Goal: Transaction & Acquisition: Purchase product/service

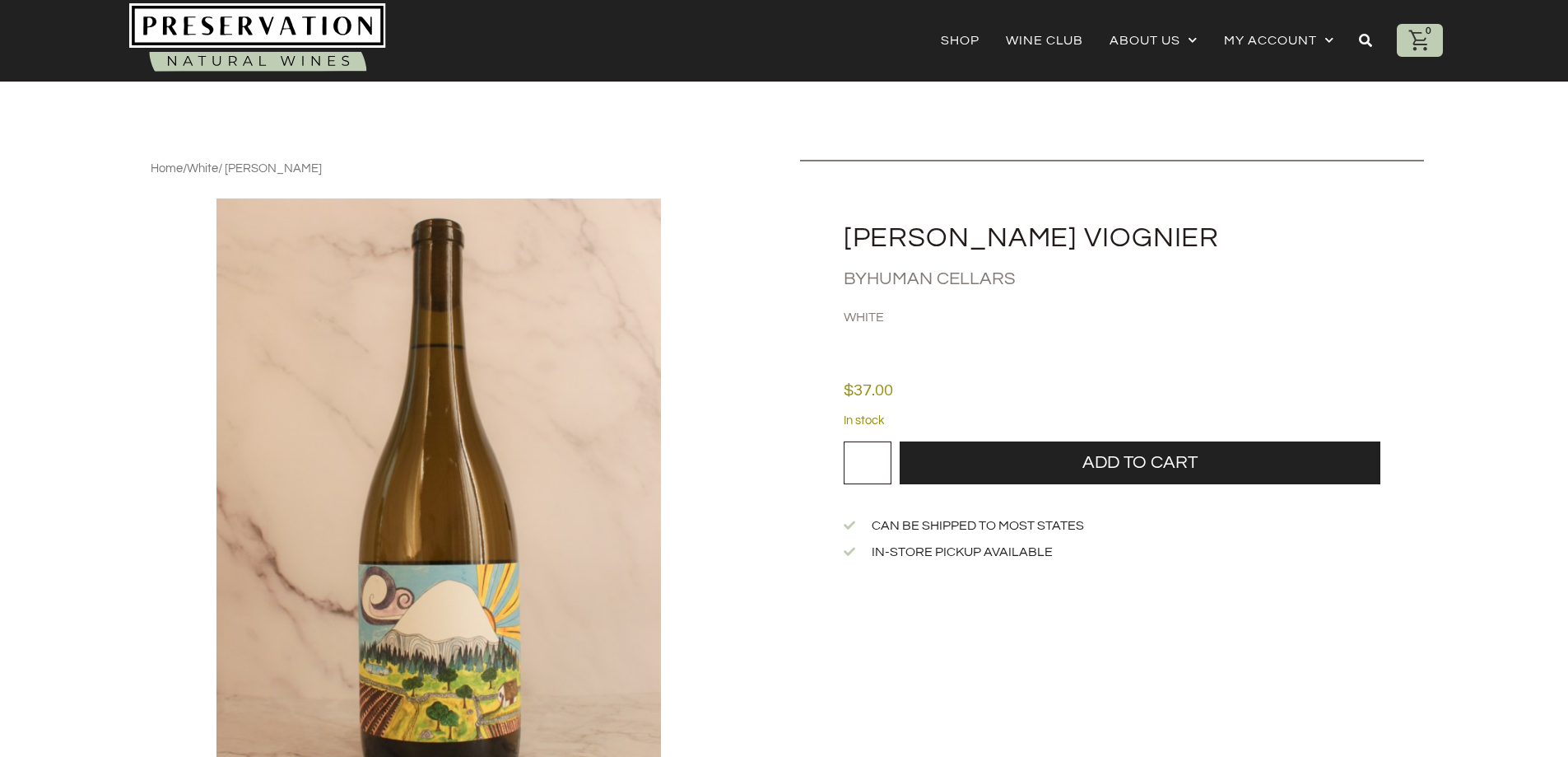
click at [895, 275] on link "Human Cellars" at bounding box center [941, 279] width 149 height 19
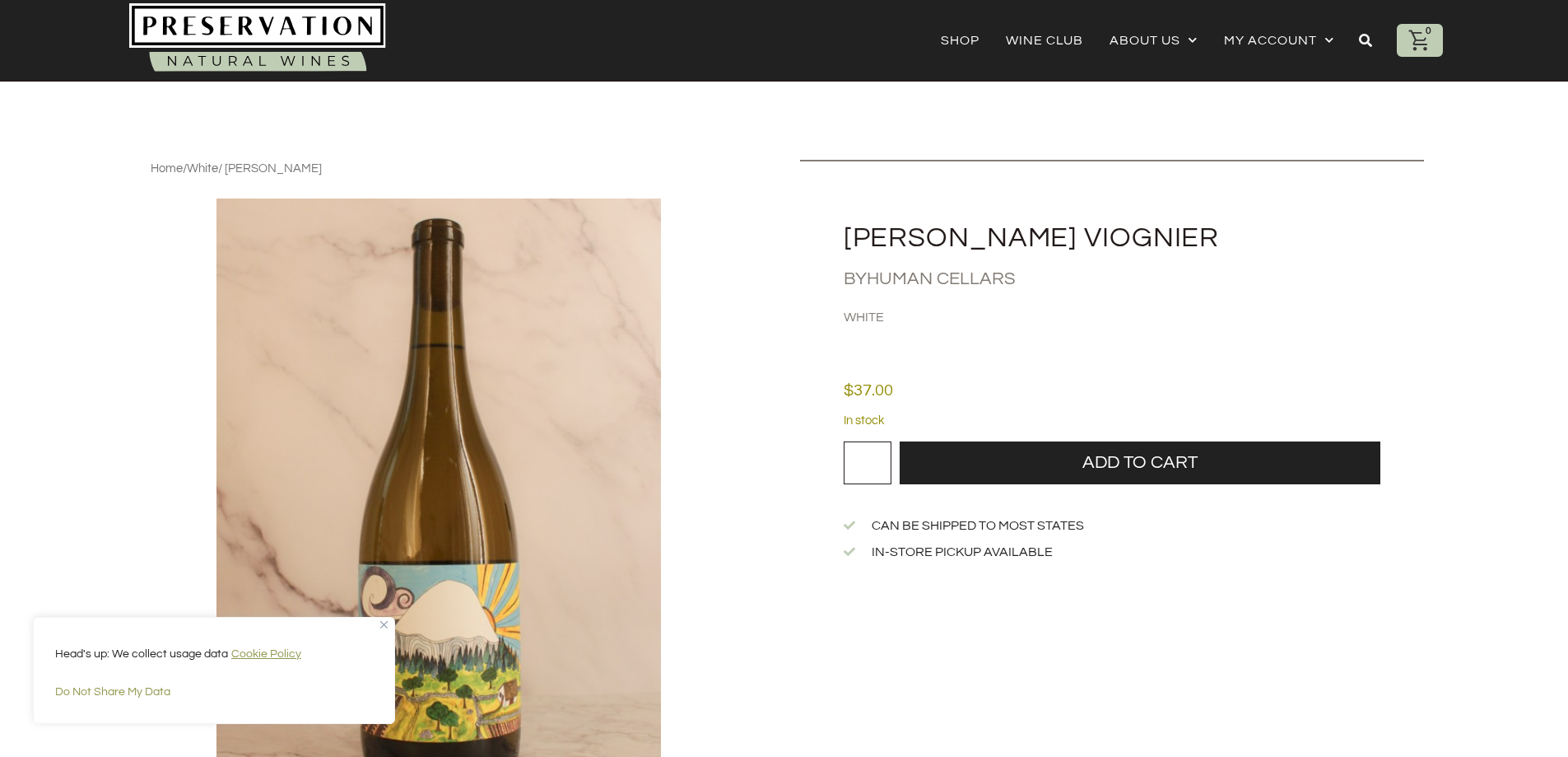
click at [880, 232] on h2 "[PERSON_NAME] Viognier" at bounding box center [1133, 238] width 580 height 28
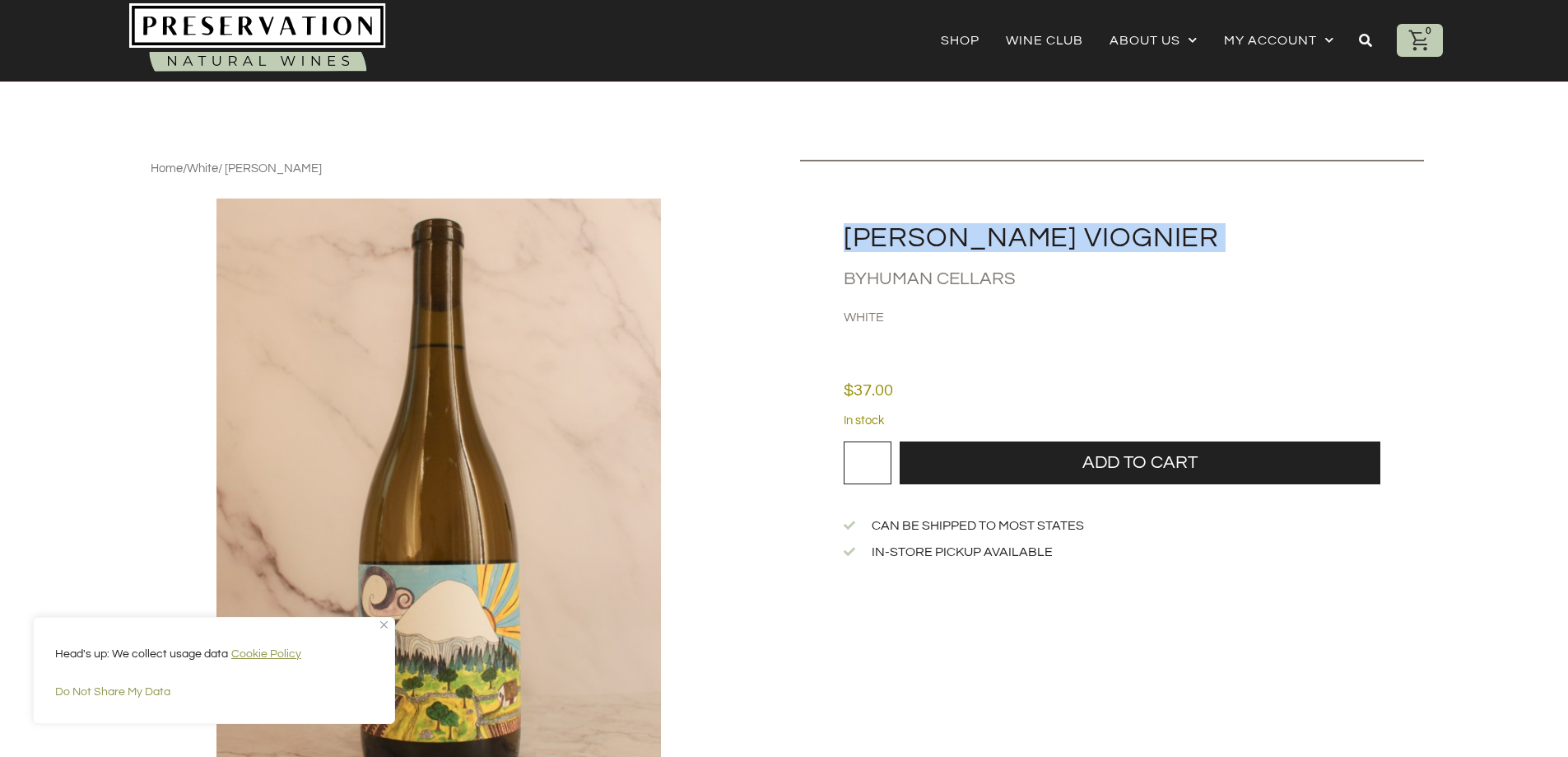
click at [880, 232] on h2 "[PERSON_NAME] Viognier" at bounding box center [1133, 238] width 580 height 28
copy div "[PERSON_NAME] Viognier"
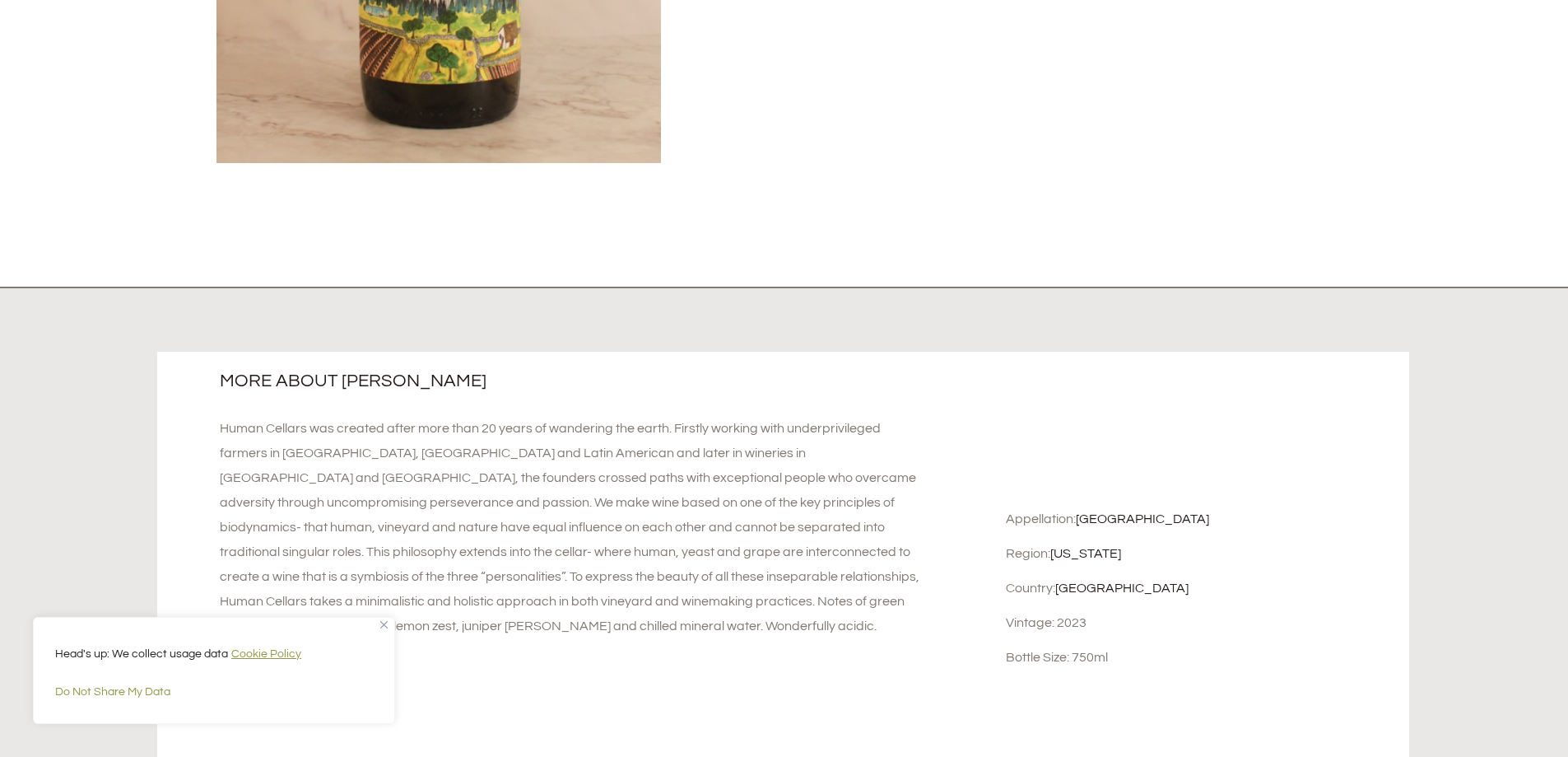
scroll to position [659, 0]
drag, startPoint x: 1077, startPoint y: 515, endPoint x: 1181, endPoint y: 516, distance: 104.0
click at [1181, 516] on div "Appellation: [GEOGRAPHIC_DATA]" at bounding box center [1200, 518] width 391 height 18
copy link "[GEOGRAPHIC_DATA]"
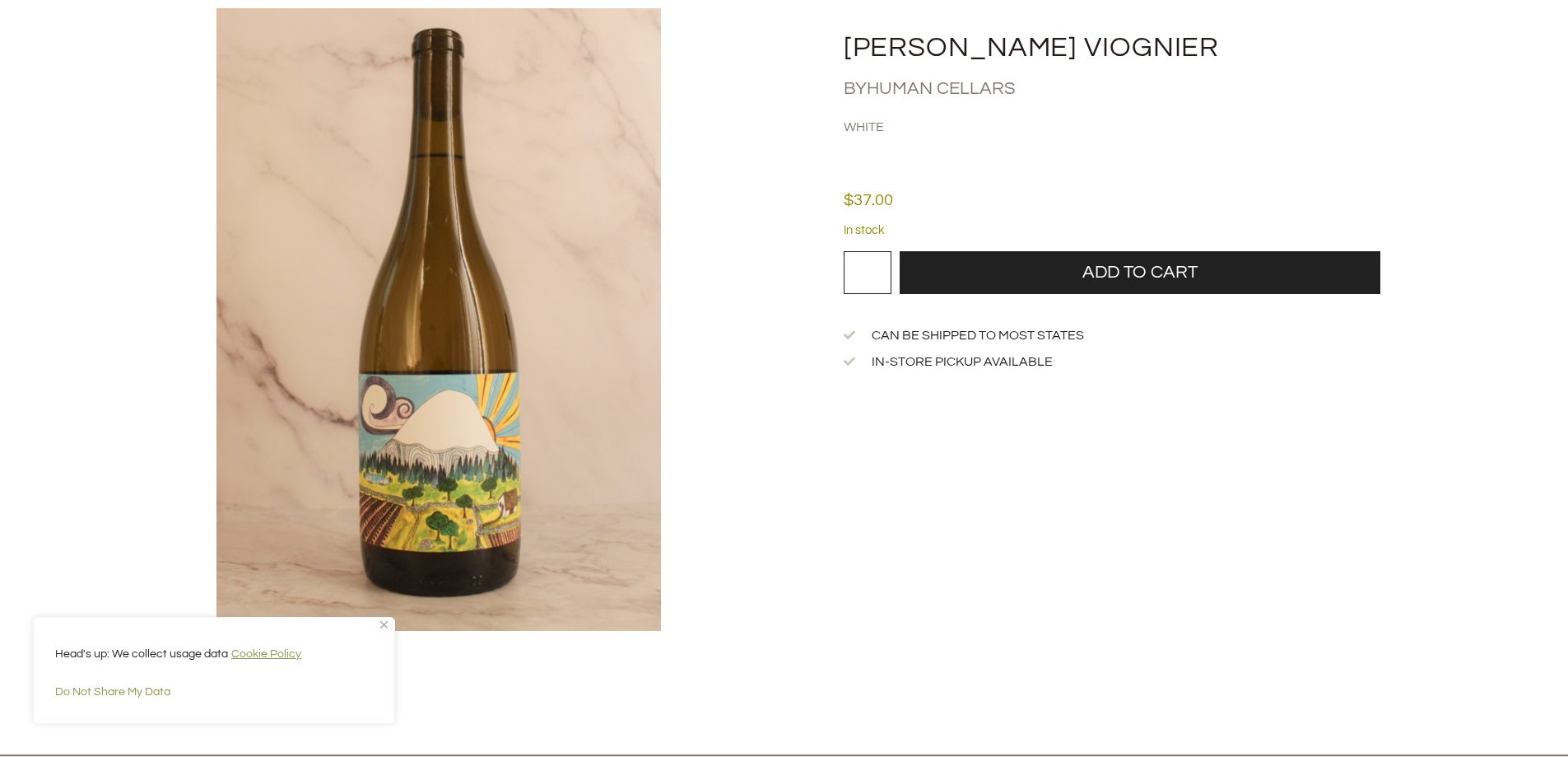
scroll to position [330, 0]
